Goal: Check status: Check status

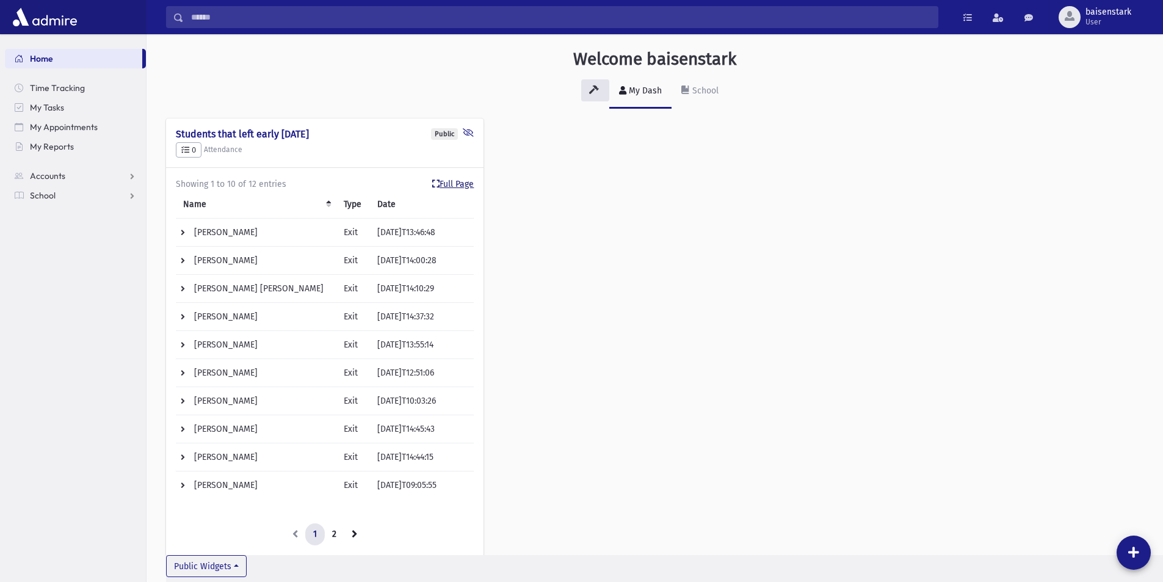
click at [459, 186] on link "Full Page" at bounding box center [453, 184] width 42 height 13
